Goal: Task Accomplishment & Management: Manage account settings

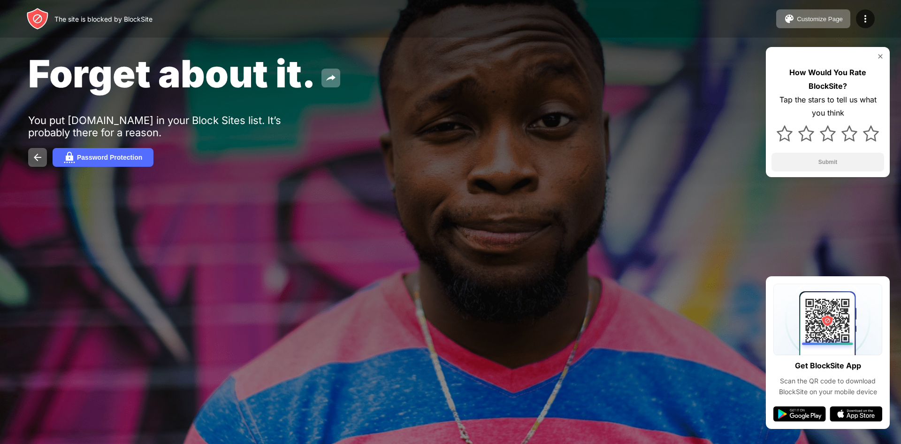
click at [351, 1] on div "The site is blocked by BlockSite Customize Page Edit Block List Redirect Custom…" at bounding box center [450, 19] width 901 height 38
